Goal: Find specific page/section: Find specific page/section

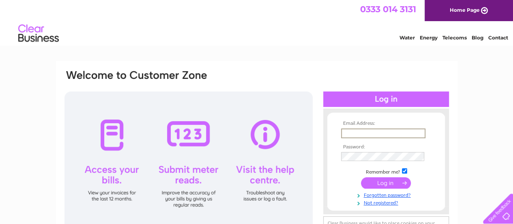
click at [356, 132] on input "text" at bounding box center [383, 133] width 84 height 10
type input "iainhowatson63@gmail.com"
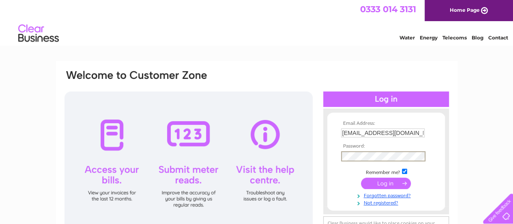
click at [389, 183] on input "submit" at bounding box center [386, 182] width 50 height 11
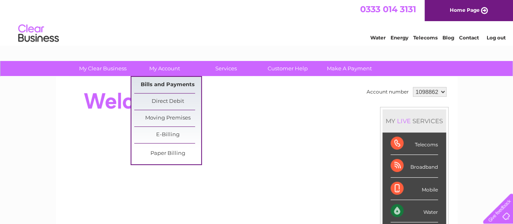
click at [169, 83] on link "Bills and Payments" at bounding box center [167, 85] width 67 height 16
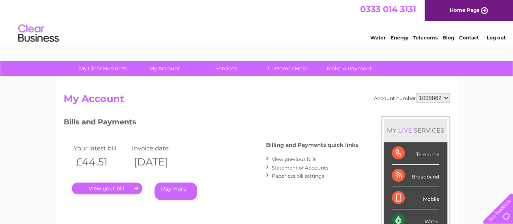
click at [110, 187] on link "." at bounding box center [107, 188] width 71 height 12
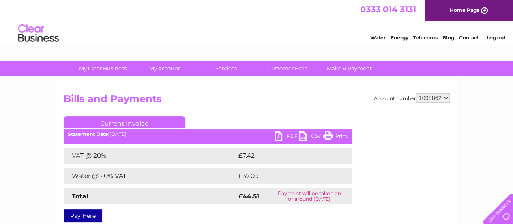
click at [330, 134] on link "Print" at bounding box center [335, 137] width 24 height 12
